Goal: Task Accomplishment & Management: Use online tool/utility

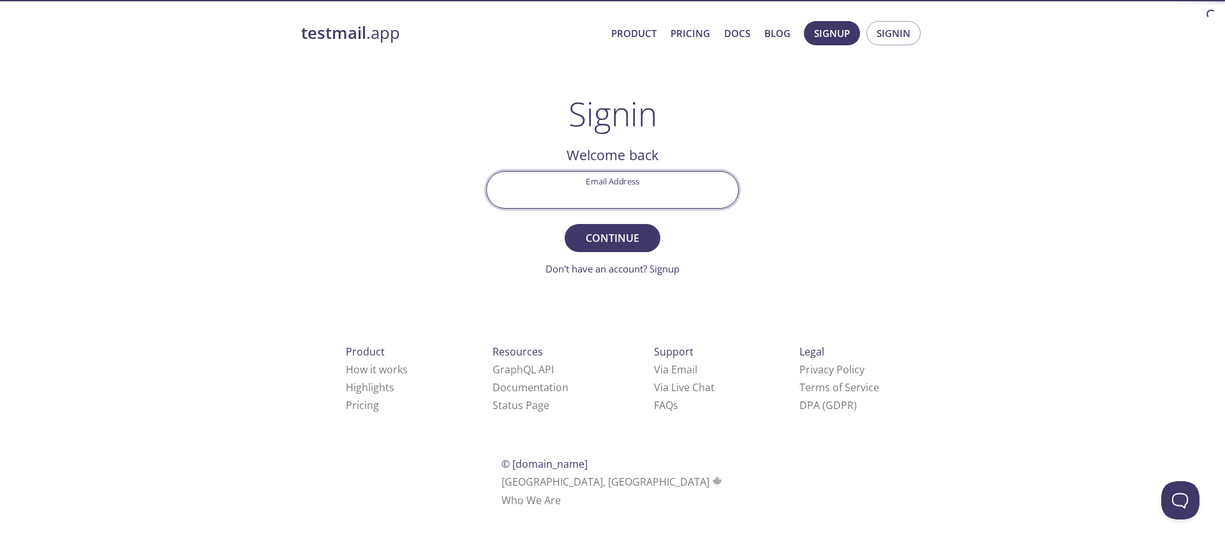
click at [624, 185] on input "Email Address" at bounding box center [612, 190] width 251 height 36
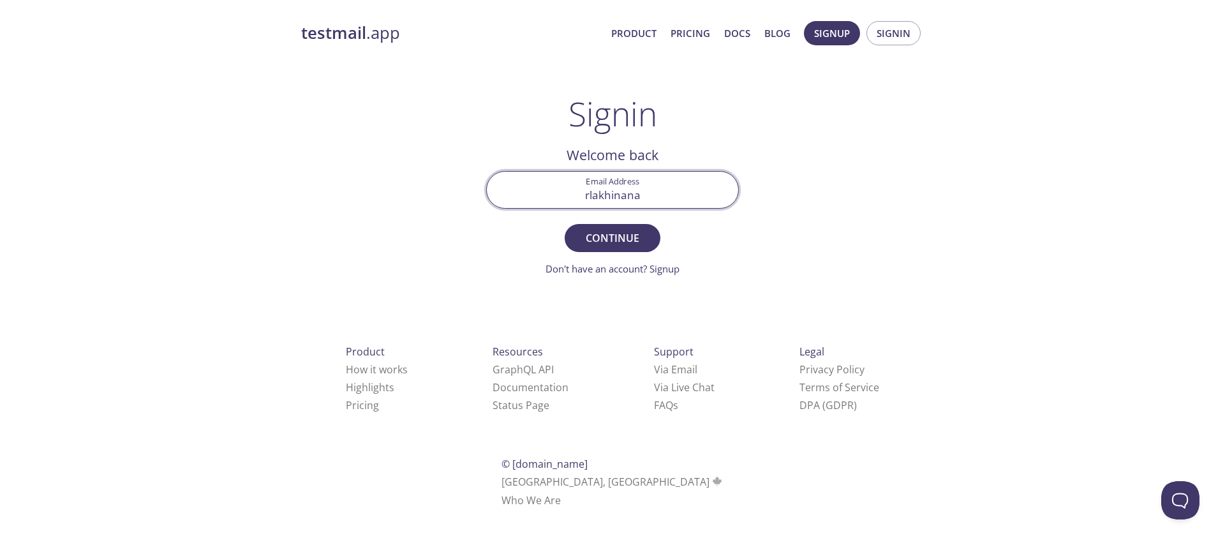
type input "[EMAIL_ADDRESS][DOMAIN_NAME]"
click at [631, 243] on span "Continue" at bounding box center [613, 238] width 68 height 18
click at [633, 195] on input "Signin Security Code" at bounding box center [612, 190] width 251 height 36
paste input "PJFFNYC"
type input "PJFFNYC"
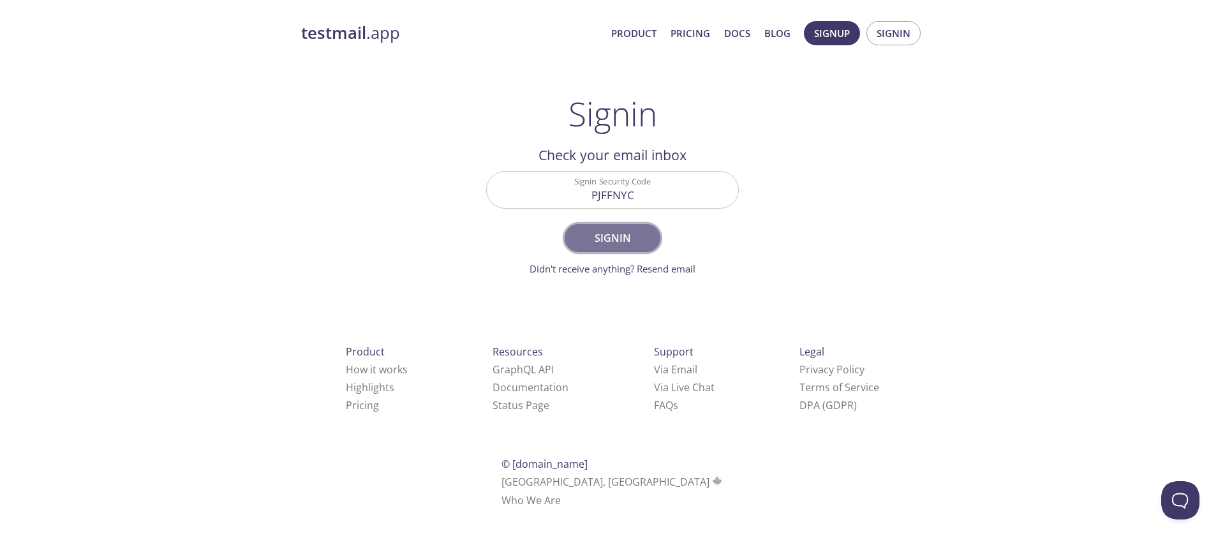
click at [604, 234] on span "Signin" at bounding box center [613, 238] width 68 height 18
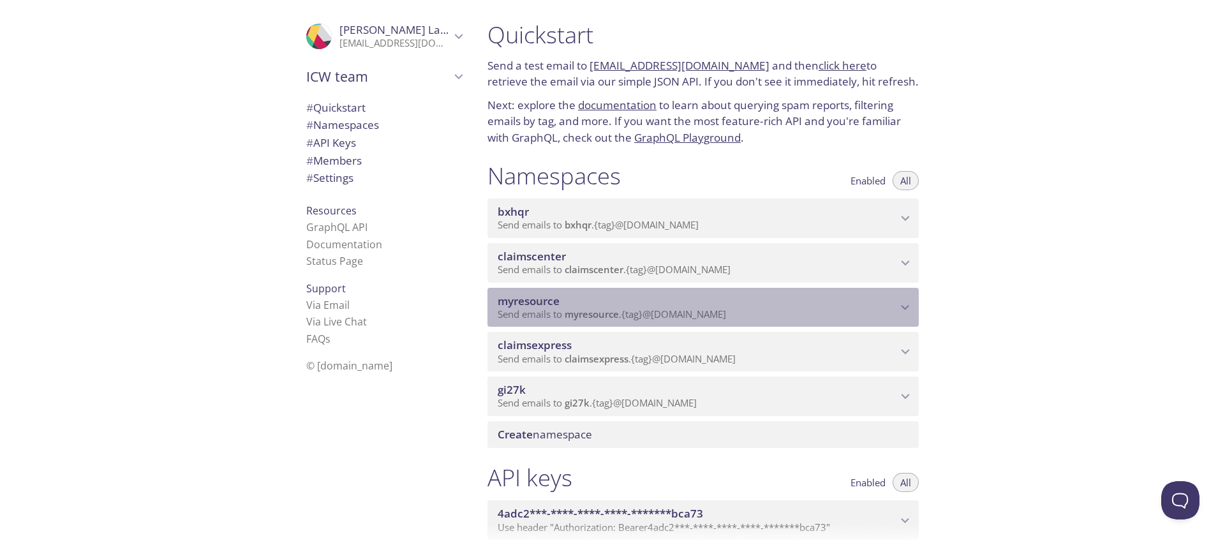
click at [609, 308] on span "myresource" at bounding box center [592, 313] width 54 height 13
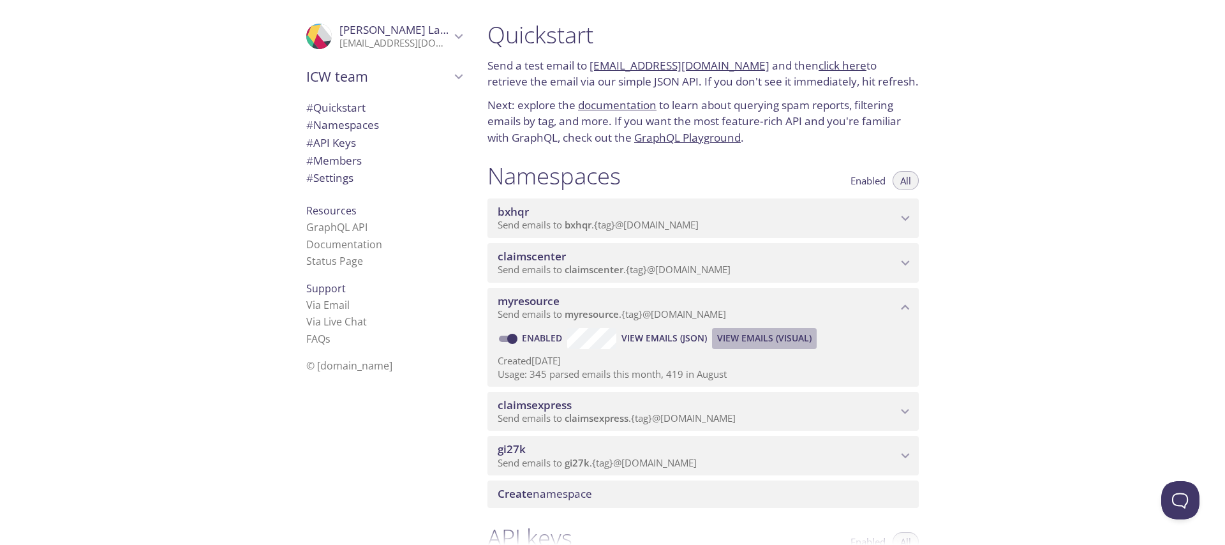
click at [745, 336] on span "View Emails (Visual)" at bounding box center [764, 337] width 94 height 15
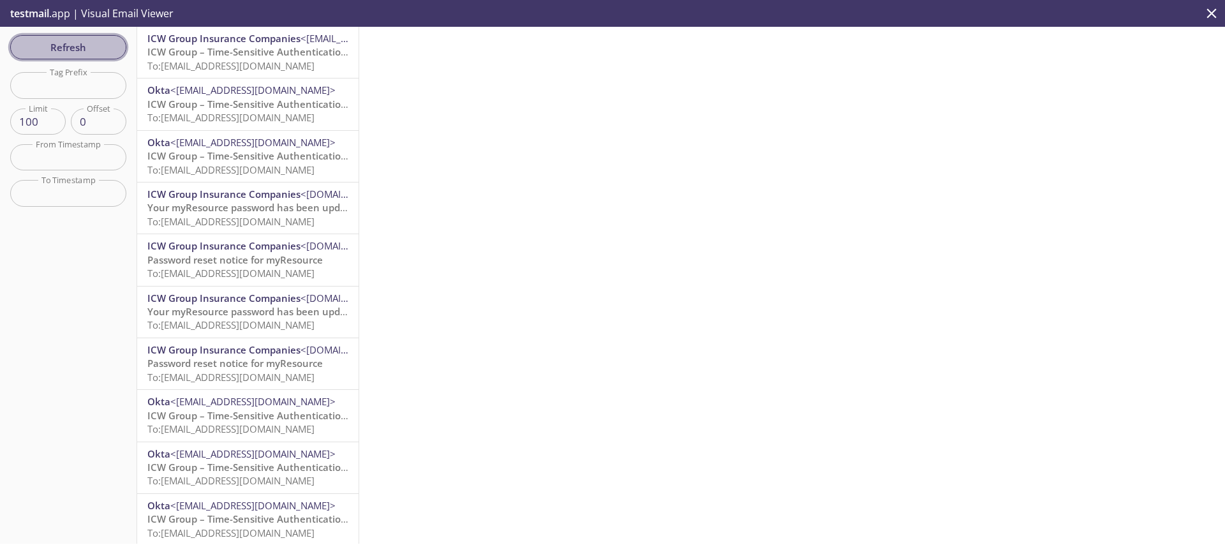
click at [63, 55] on span "Refresh" at bounding box center [68, 47] width 96 height 17
click at [237, 52] on span "ICW Group – Time-Sensitive Authentication Code" at bounding box center [260, 51] width 226 height 13
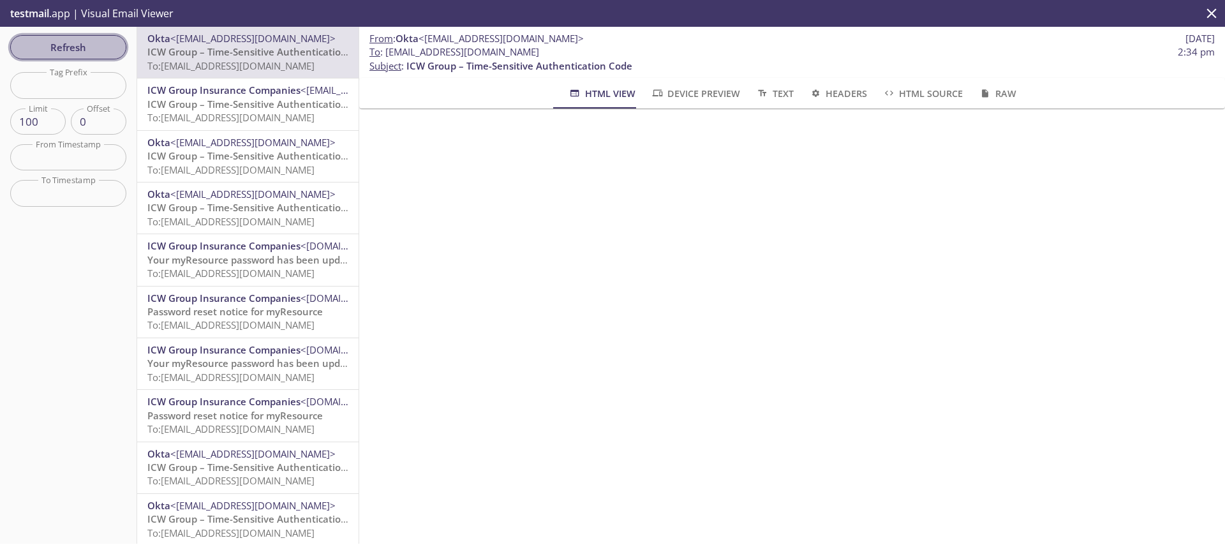
click at [93, 36] on button "Refresh" at bounding box center [68, 47] width 116 height 24
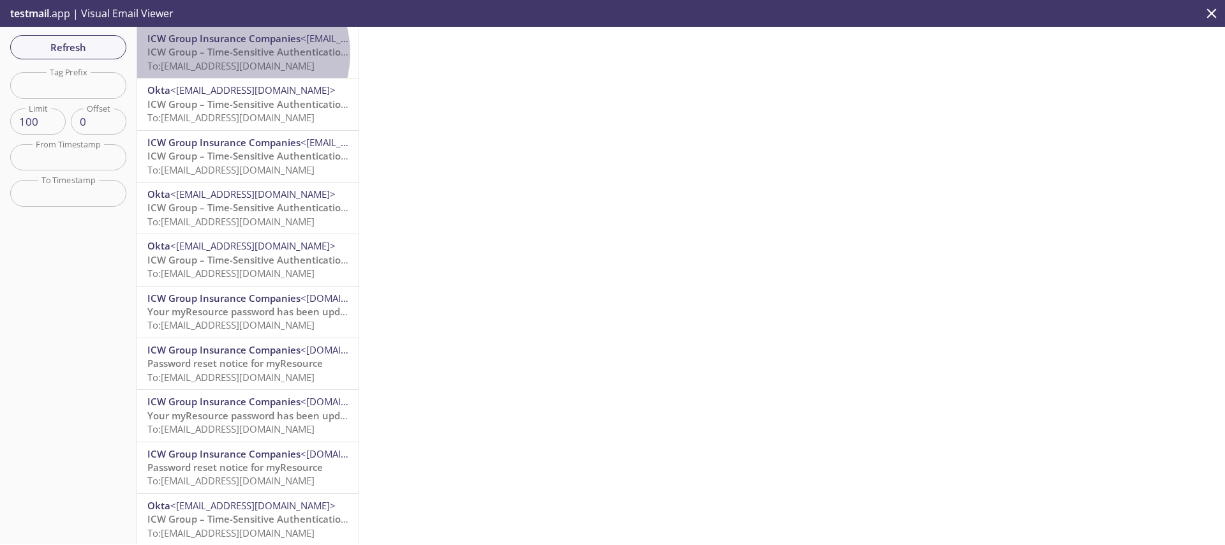
click at [242, 53] on span "ICW Group – Time-Sensitive Authentication Code" at bounding box center [260, 51] width 226 height 13
